Goal: Task Accomplishment & Management: Manage account settings

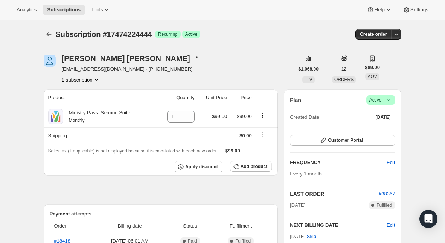
scroll to position [197, 0]
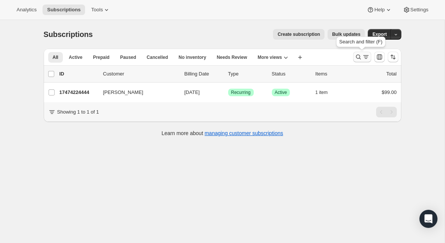
click at [358, 58] on icon "Search and filter results" at bounding box center [359, 57] width 8 height 8
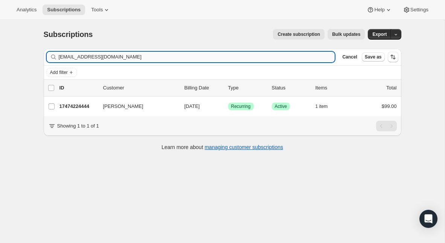
click at [174, 55] on input "[EMAIL_ADDRESS][DOMAIN_NAME]" at bounding box center [197, 57] width 276 height 11
click at [88, 61] on input "[EMAIL_ADDRESS][DOMAIN_NAME]" at bounding box center [190, 57] width 263 height 11
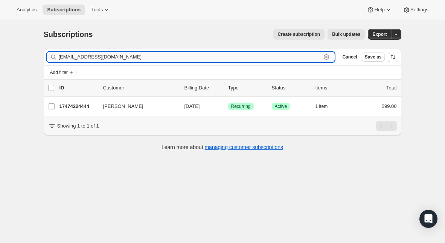
click at [88, 61] on input "[EMAIL_ADDRESS][DOMAIN_NAME]" at bounding box center [190, 57] width 263 height 11
paste input "douglascaddell"
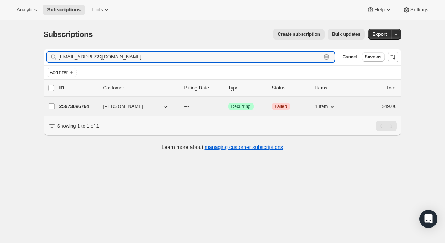
type input "[EMAIL_ADDRESS][DOMAIN_NAME]"
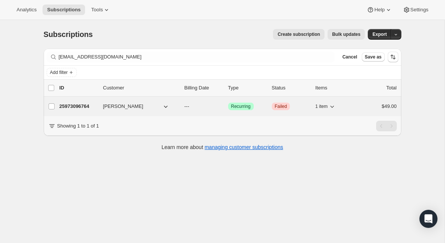
click at [73, 103] on p "25973096764" at bounding box center [79, 106] width 38 height 8
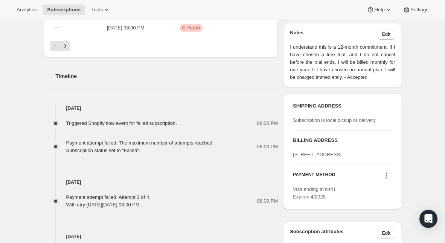
scroll to position [241, 0]
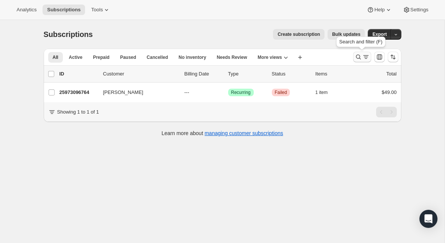
click at [356, 55] on icon "Search and filter results" at bounding box center [359, 57] width 8 height 8
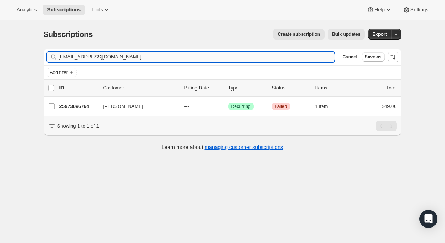
click at [144, 57] on input "[EMAIL_ADDRESS][DOMAIN_NAME]" at bounding box center [197, 57] width 276 height 11
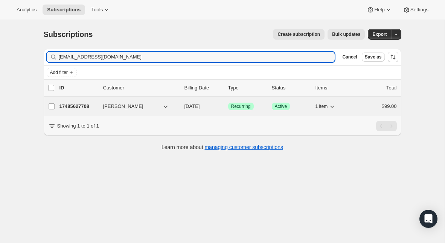
type input "[EMAIL_ADDRESS][DOMAIN_NAME]"
click at [78, 105] on p "17485627708" at bounding box center [79, 106] width 38 height 8
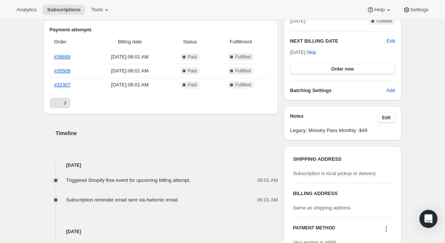
scroll to position [185, 0]
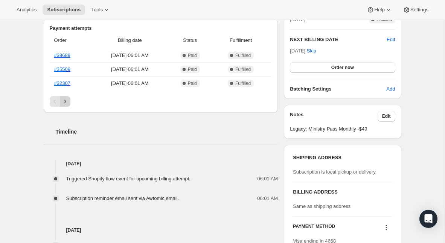
click at [69, 102] on button "Next" at bounding box center [65, 101] width 11 height 11
click at [67, 102] on icon "Next" at bounding box center [65, 102] width 8 height 8
click at [64, 69] on link "#7143" at bounding box center [61, 69] width 14 height 6
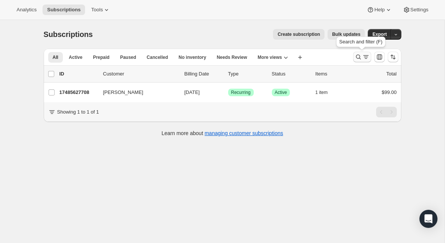
click at [363, 60] on icon "Search and filter results" at bounding box center [366, 57] width 8 height 8
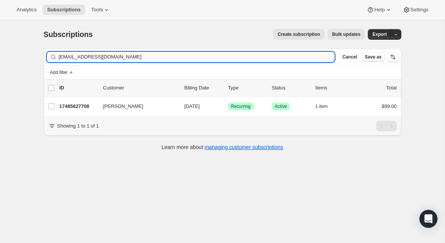
click at [134, 53] on input "[EMAIL_ADDRESS][DOMAIN_NAME]" at bounding box center [197, 57] width 276 height 11
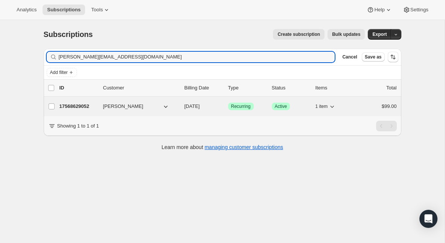
type input "[PERSON_NAME][EMAIL_ADDRESS][DOMAIN_NAME]"
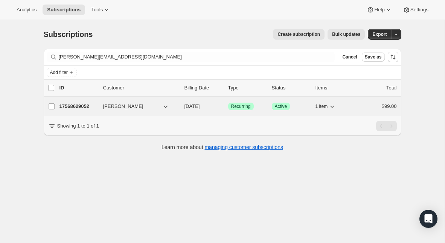
click at [86, 105] on p "17568629052" at bounding box center [79, 106] width 38 height 8
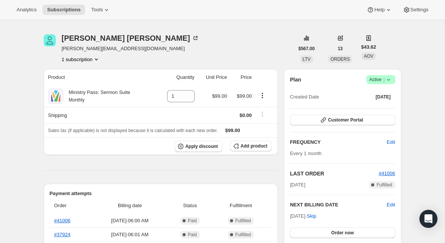
scroll to position [14, 0]
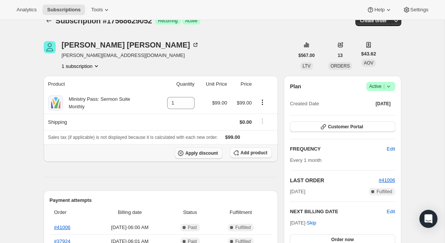
click at [208, 152] on span "Apply discount" at bounding box center [201, 153] width 33 height 6
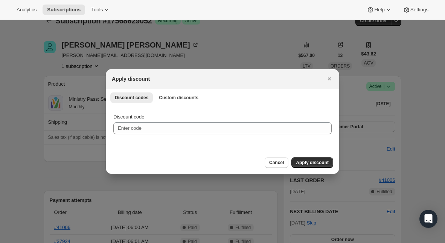
click at [181, 90] on div "Discount codes Custom discounts More views Discount codes Custom discounts More…" at bounding box center [223, 97] width 234 height 17
click at [181, 96] on span "Custom discounts" at bounding box center [179, 98] width 40 height 6
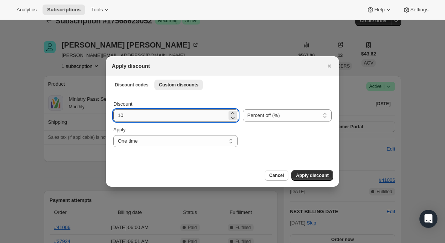
click at [162, 119] on input "10" at bounding box center [170, 115] width 114 height 12
type input "30"
click at [255, 118] on select "Percent off (%) Amount off ($)" at bounding box center [287, 115] width 89 height 12
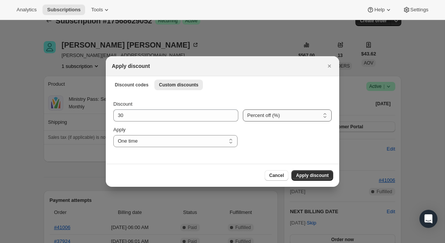
select select "fixed"
click at [243, 109] on select "Percent off (%) Amount off ($)" at bounding box center [287, 115] width 89 height 12
click at [183, 137] on select "One time Specify instances... Indefinitely" at bounding box center [175, 141] width 124 height 12
select select "specific"
click at [113, 135] on select "One time Specify instances... Indefinitely" at bounding box center [175, 141] width 124 height 12
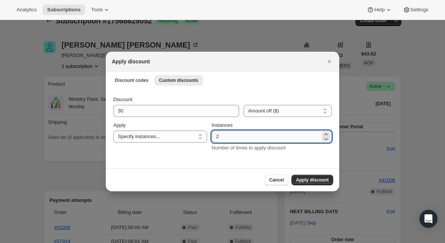
click at [218, 137] on input "2" at bounding box center [266, 136] width 109 height 12
type input "12"
click at [305, 179] on span "Apply discount" at bounding box center [312, 180] width 33 height 6
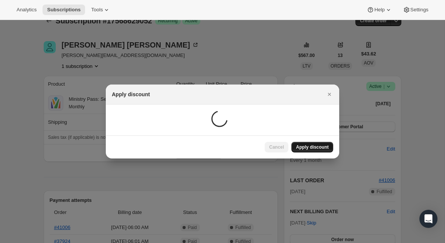
scroll to position [14, 0]
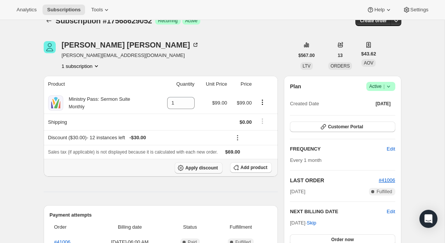
click at [198, 169] on span "Apply discount" at bounding box center [201, 168] width 33 height 6
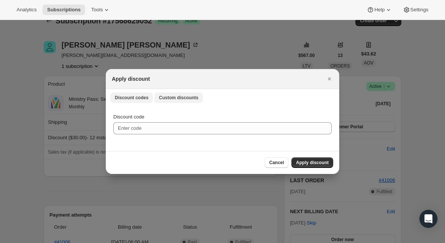
click at [183, 98] on span "Custom discounts" at bounding box center [179, 98] width 40 height 6
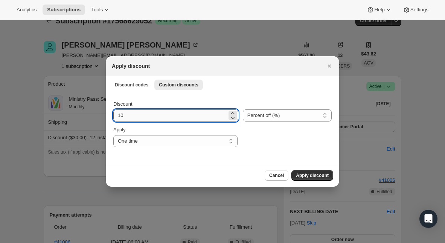
drag, startPoint x: 128, startPoint y: 115, endPoint x: 117, endPoint y: 115, distance: 11.7
click at [117, 115] on input "10" at bounding box center [170, 115] width 114 height 12
type input "30"
click at [276, 175] on span "Cancel" at bounding box center [276, 175] width 15 height 6
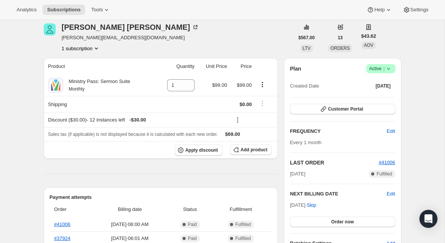
scroll to position [38, 0]
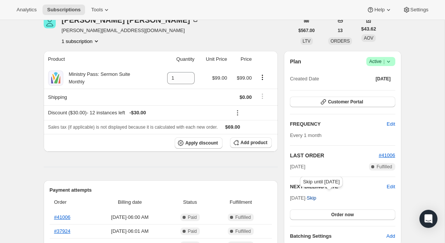
click at [316, 197] on span "Skip" at bounding box center [311, 198] width 9 height 8
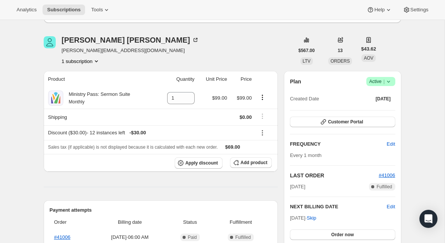
scroll to position [52, 0]
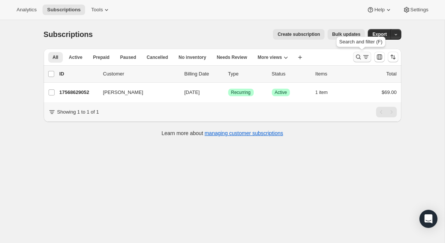
click at [356, 58] on icon "Search and filter results" at bounding box center [359, 57] width 8 height 8
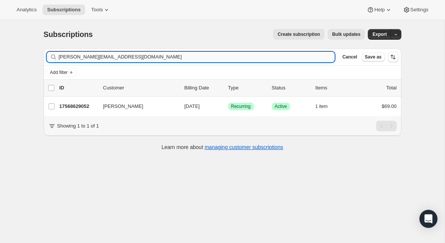
click at [153, 59] on input "[PERSON_NAME][EMAIL_ADDRESS][DOMAIN_NAME]" at bounding box center [197, 57] width 276 height 11
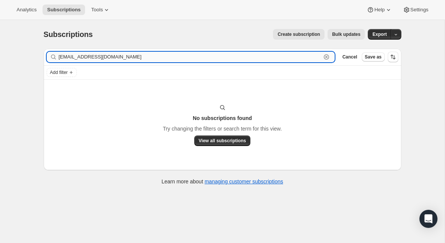
click at [96, 60] on input "[EMAIL_ADDRESS][DOMAIN_NAME]" at bounding box center [190, 57] width 263 height 11
paste input "[EMAIL_ADDRESS][DOMAIN_NAME]"
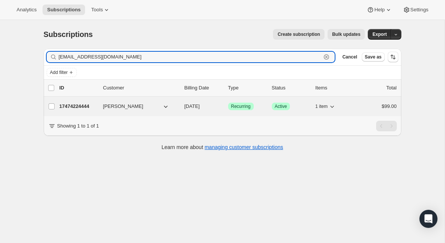
type input "[EMAIL_ADDRESS][DOMAIN_NAME]"
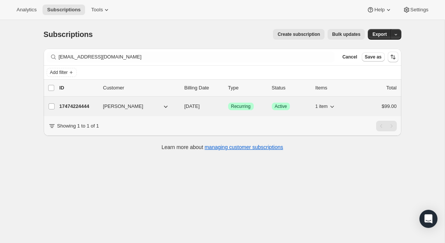
click at [75, 104] on p "17474224444" at bounding box center [79, 106] width 38 height 8
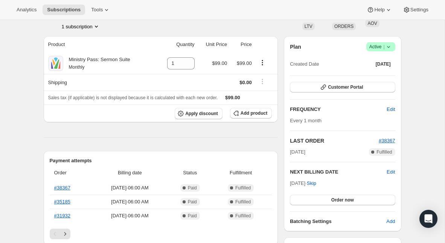
scroll to position [41, 0]
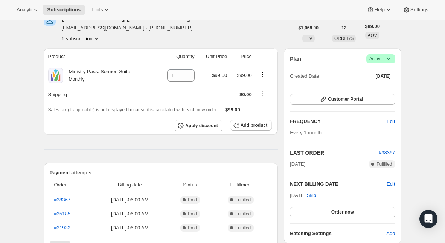
click at [389, 58] on icon at bounding box center [388, 59] width 3 height 2
click at [374, 85] on span "Cancel subscription" at bounding box center [378, 87] width 43 height 6
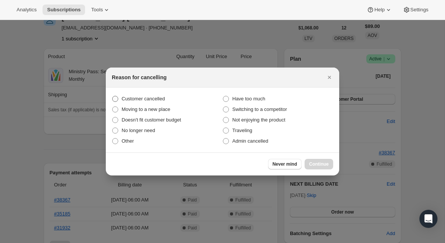
click at [149, 96] on span "Customer cancelled" at bounding box center [143, 99] width 43 height 6
click at [113, 96] on input "Customer cancelled" at bounding box center [112, 96] width 0 height 0
radio input "true"
click at [318, 164] on span "Continue" at bounding box center [319, 164] width 20 height 6
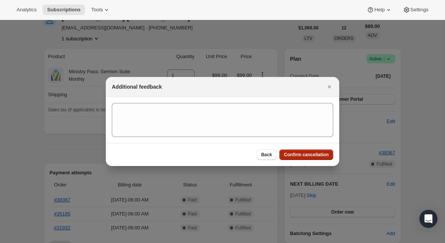
click at [309, 151] on button "Confirm cancellation" at bounding box center [307, 154] width 54 height 11
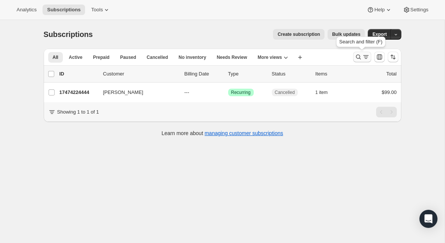
click at [356, 60] on icon "Search and filter results" at bounding box center [359, 57] width 8 height 8
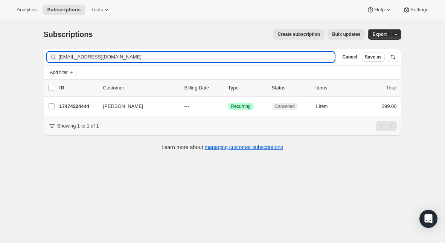
click at [145, 58] on input "[EMAIL_ADDRESS][DOMAIN_NAME]" at bounding box center [197, 57] width 276 height 11
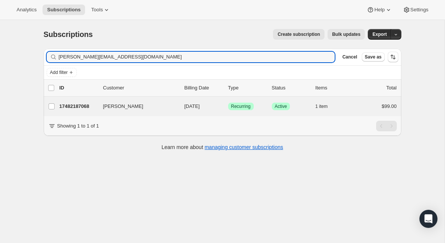
type input "[PERSON_NAME][EMAIL_ADDRESS][DOMAIN_NAME]"
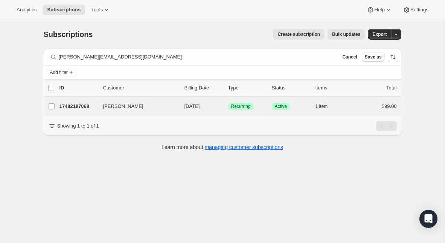
click at [77, 99] on div "[PERSON_NAME] 17482187068 [PERSON_NAME] [DATE] Success Recurring Success Active…" at bounding box center [223, 106] width 358 height 20
click at [77, 106] on p "17482187068" at bounding box center [79, 106] width 38 height 8
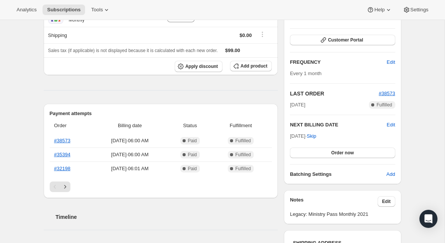
scroll to position [101, 0]
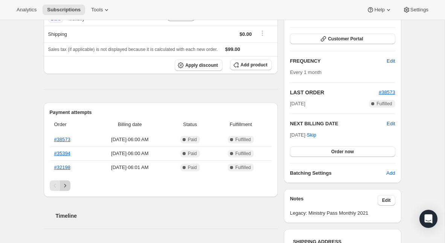
click at [66, 182] on icon "Next" at bounding box center [65, 186] width 8 height 8
click at [67, 187] on icon "Next" at bounding box center [65, 186] width 8 height 8
